Goal: Task Accomplishment & Management: Manage account settings

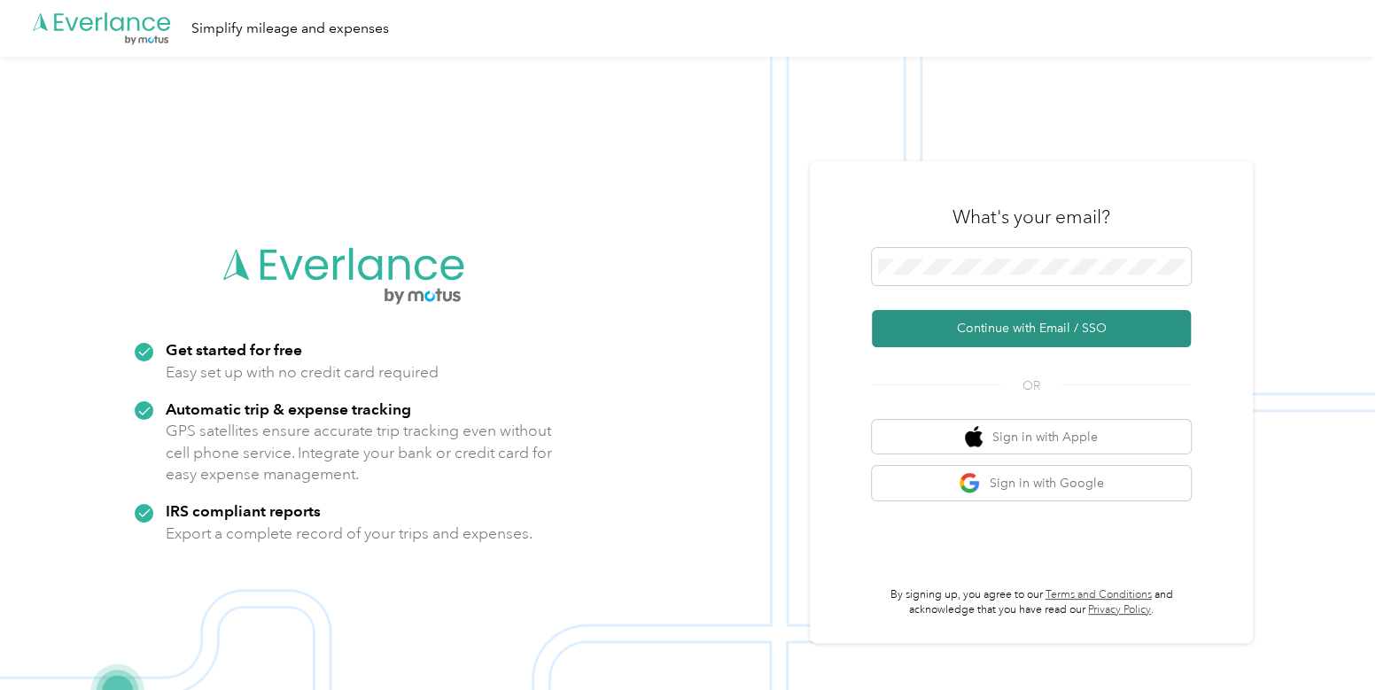
click at [957, 316] on button "Continue with Email / SSO" at bounding box center [1031, 328] width 319 height 37
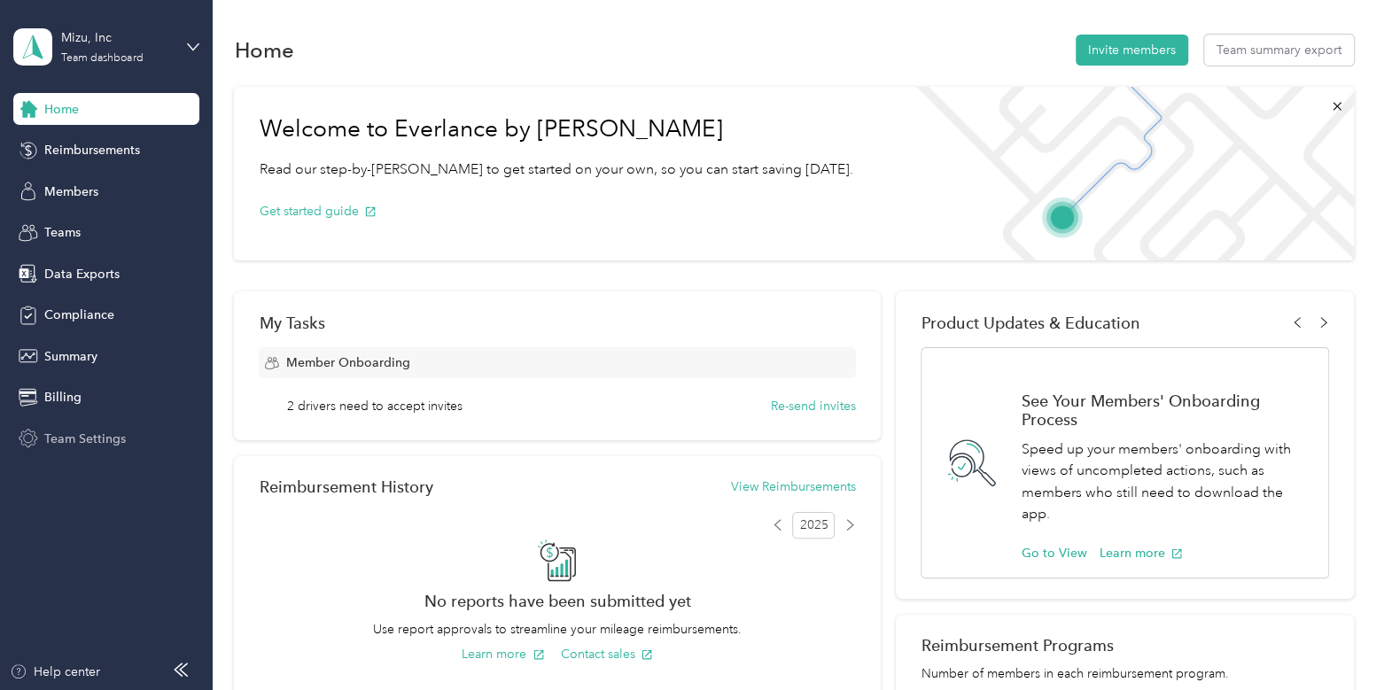
click at [106, 430] on span "Team Settings" at bounding box center [85, 439] width 82 height 19
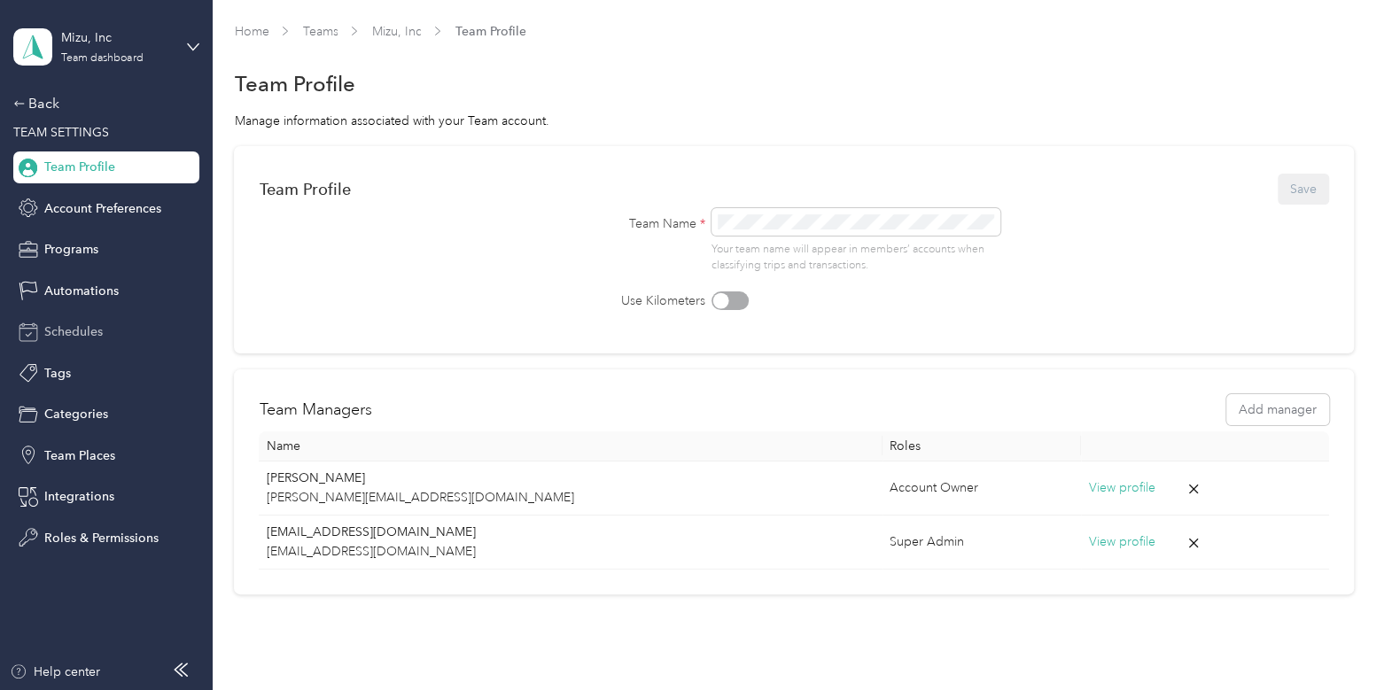
click at [89, 316] on div "Schedules" at bounding box center [106, 332] width 186 height 32
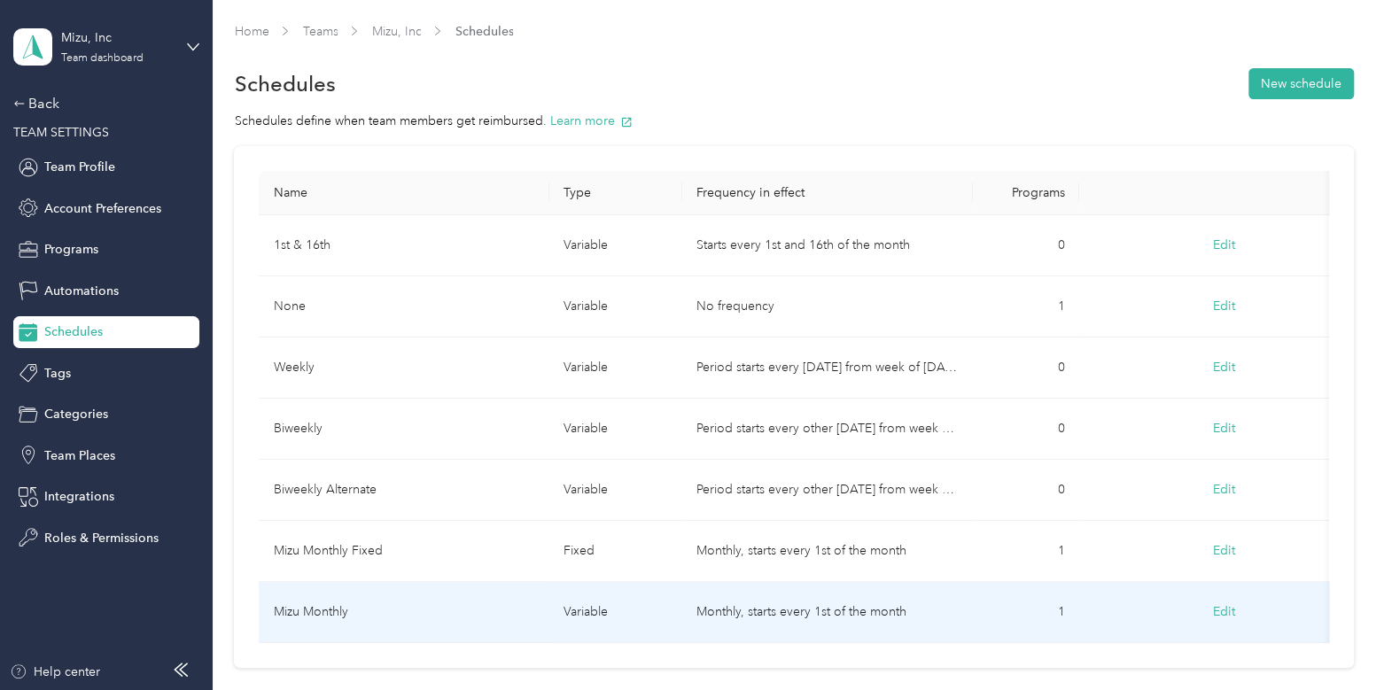
click at [455, 595] on td "Mizu Monthly" at bounding box center [404, 612] width 291 height 61
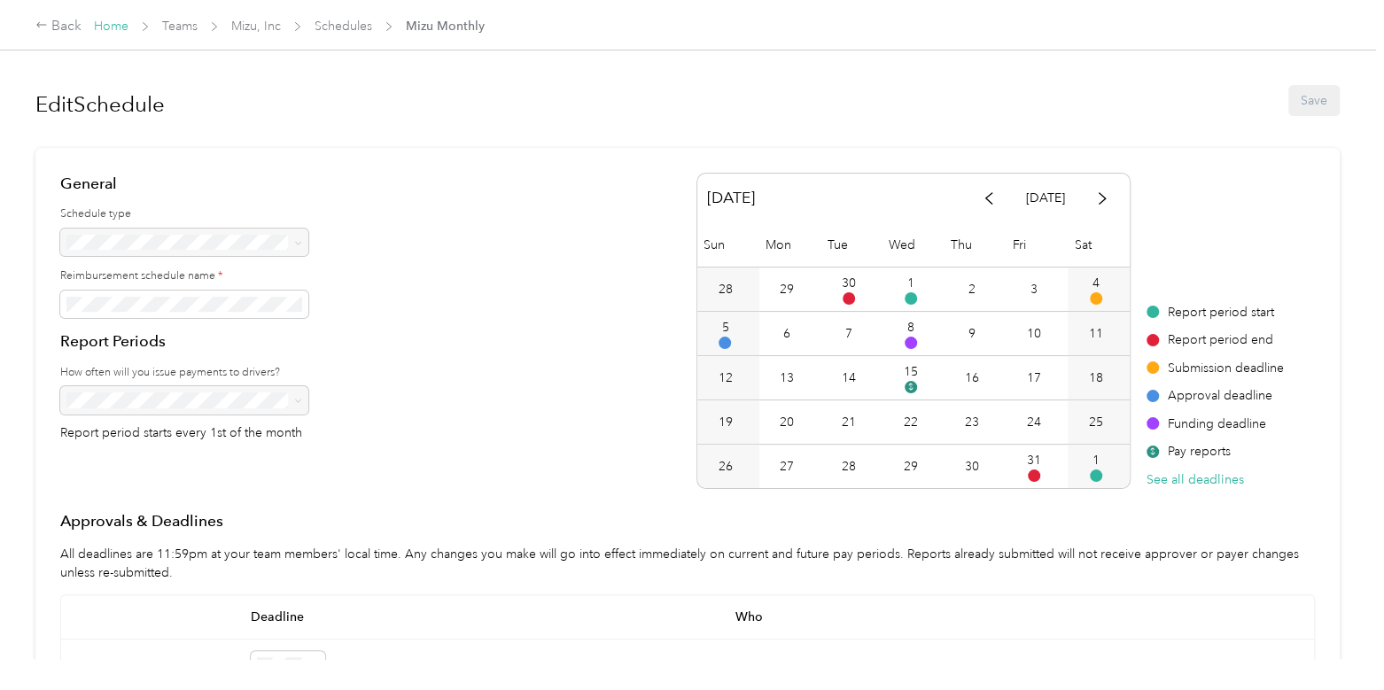
click at [119, 23] on link "Home" at bounding box center [111, 26] width 35 height 15
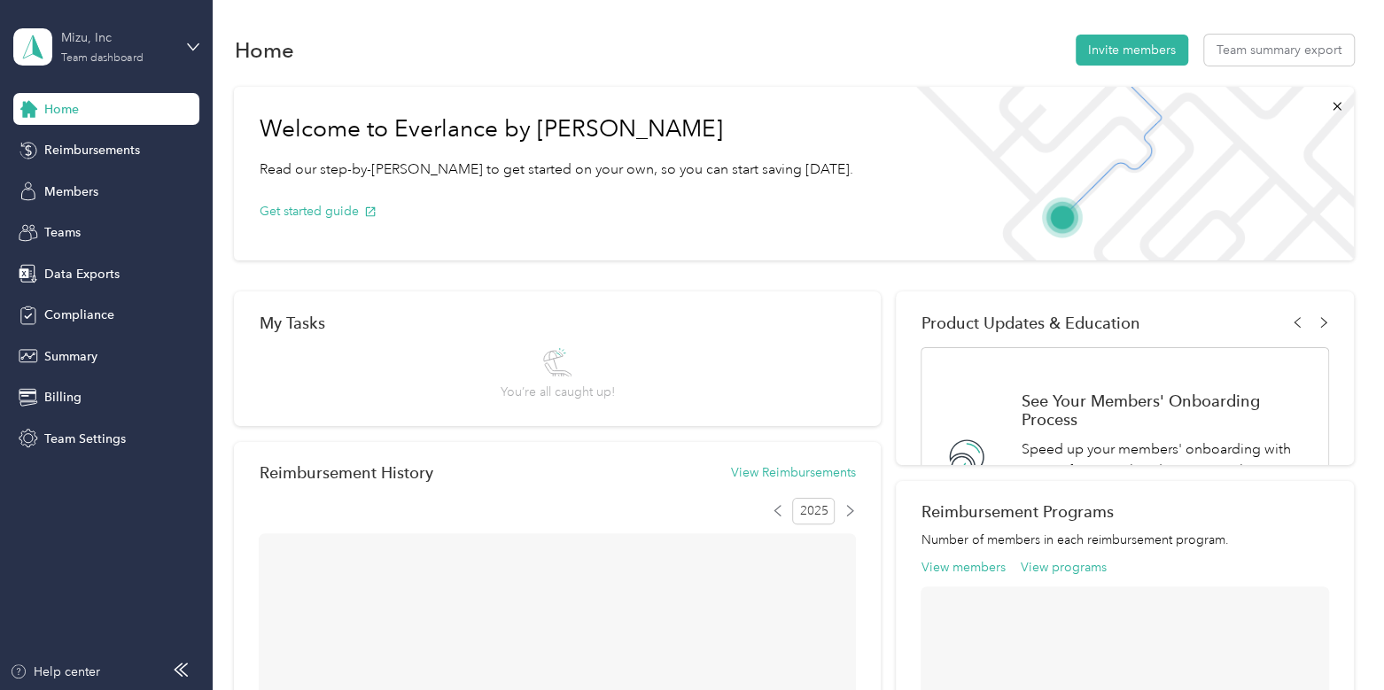
click at [138, 45] on div "Mizu, Inc" at bounding box center [116, 37] width 111 height 19
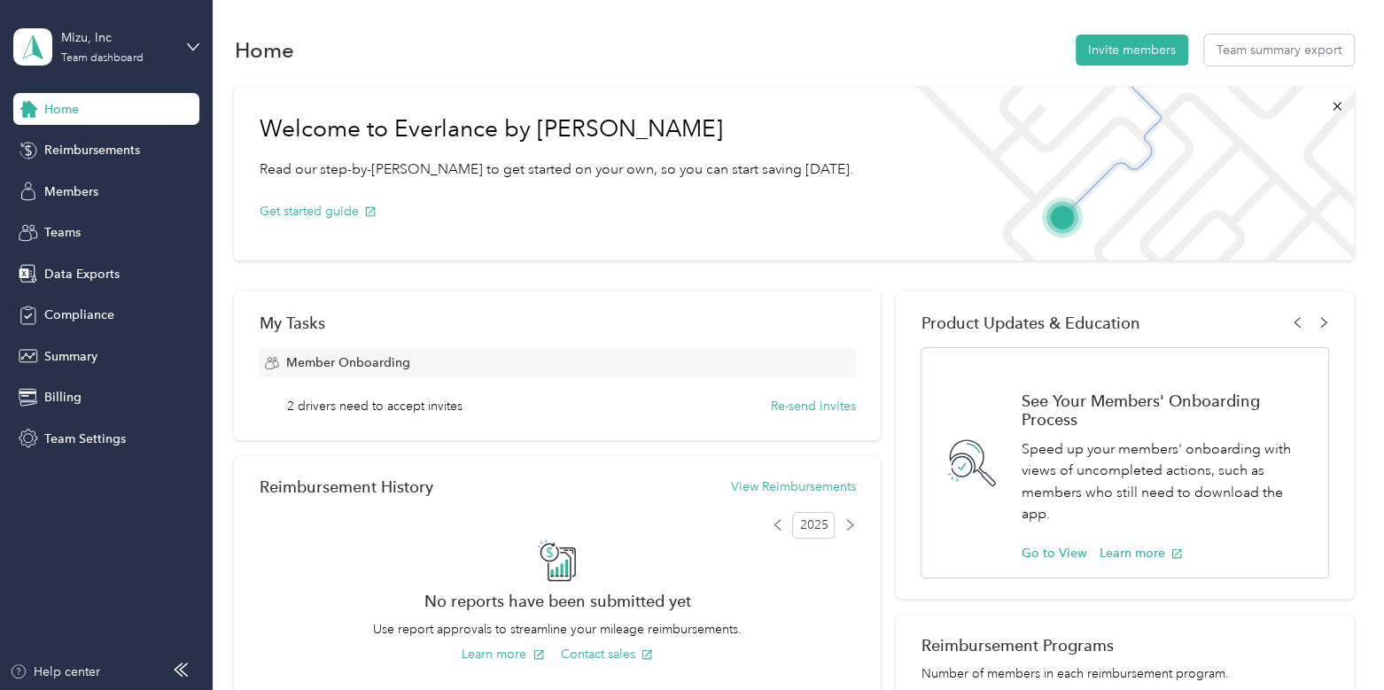
click at [128, 223] on div "Log out" at bounding box center [200, 226] width 348 height 31
